Goal: Navigation & Orientation: Find specific page/section

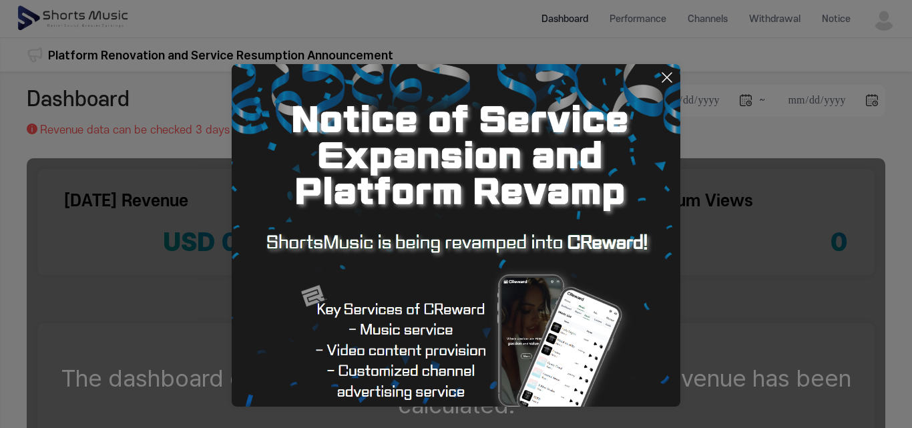
click at [306, 85] on div "**********" at bounding box center [456, 395] width 912 height 649
click at [663, 76] on icon at bounding box center [667, 77] width 16 height 16
